Goal: Obtain resource: Download file/media

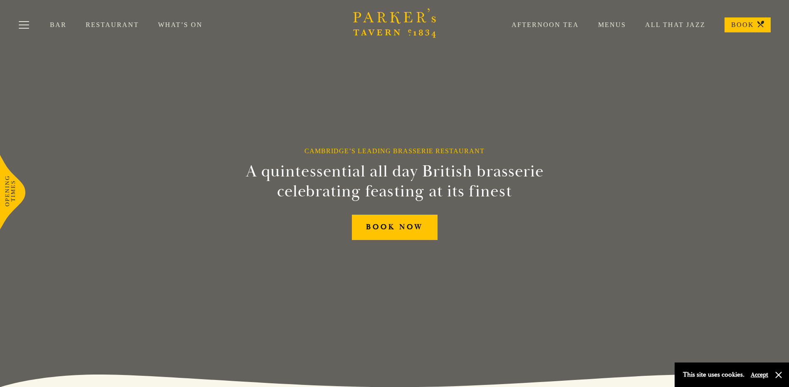
click at [585, 22] on link "Menus" at bounding box center [602, 25] width 47 height 8
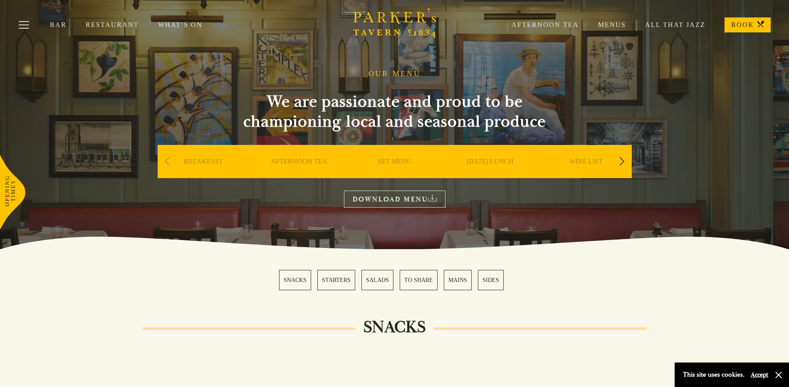
click at [611, 24] on link "Menus" at bounding box center [602, 25] width 47 height 8
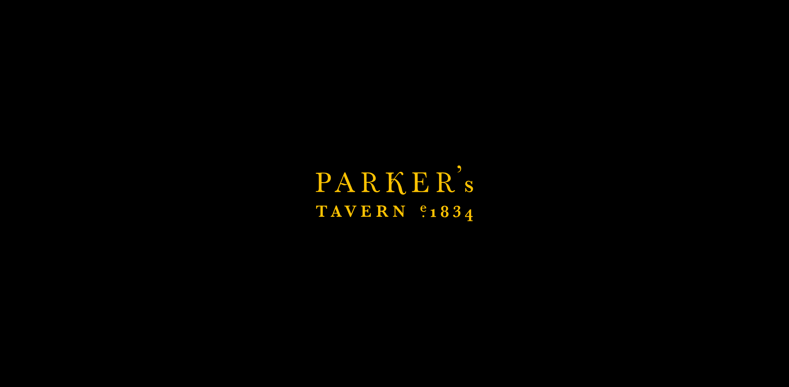
scroll to position [153, 0]
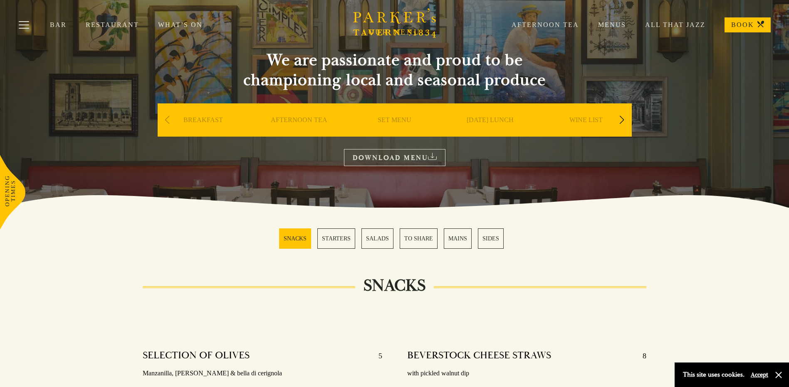
click at [379, 155] on link "DOWNLOAD MENU" at bounding box center [394, 157] width 101 height 17
